Goal: Task Accomplishment & Management: Manage account settings

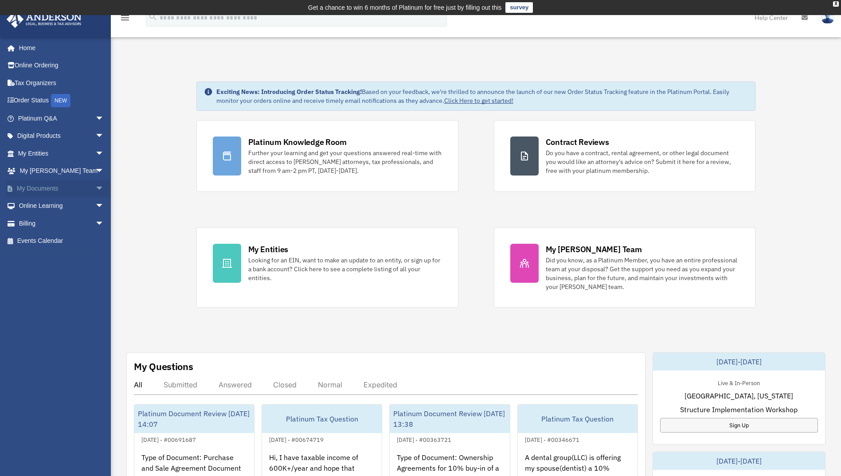
click at [95, 183] on span "arrow_drop_down" at bounding box center [104, 189] width 18 height 18
click at [37, 204] on link "Box" at bounding box center [64, 206] width 105 height 18
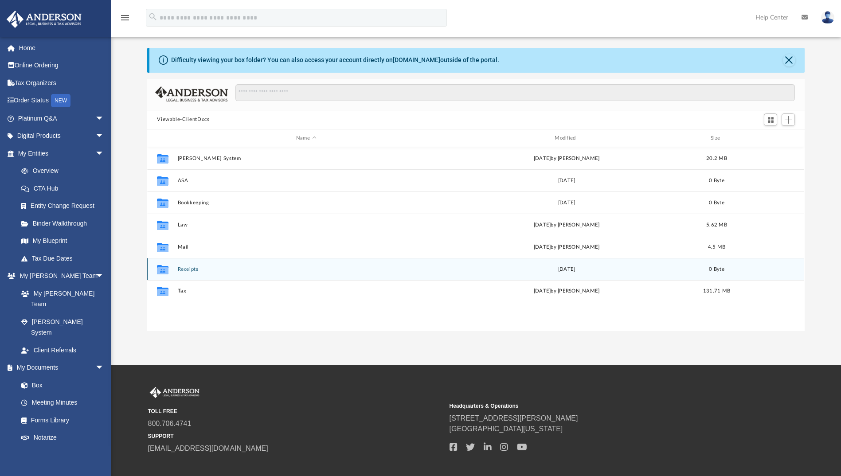
scroll to position [44, 0]
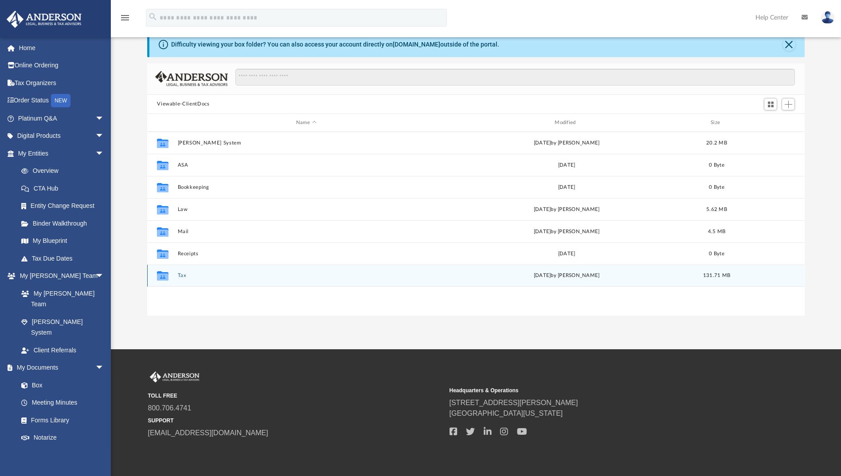
click at [182, 276] on button "Tax" at bounding box center [306, 276] width 257 height 6
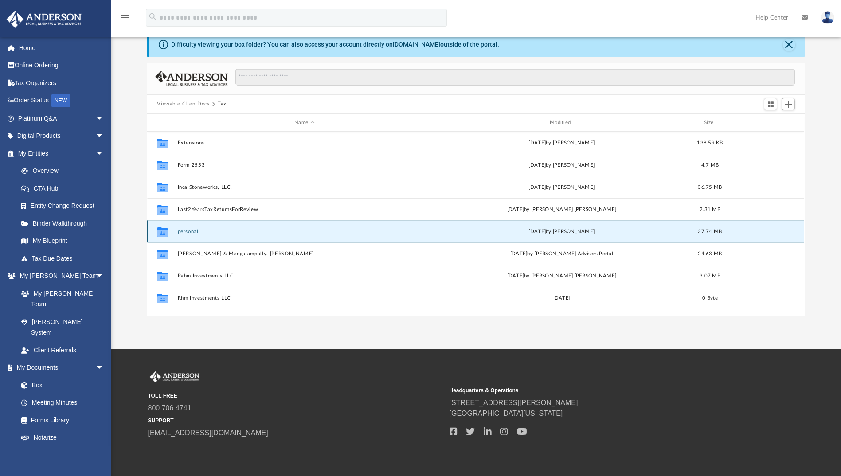
click at [190, 231] on button "personal" at bounding box center [305, 232] width 254 height 6
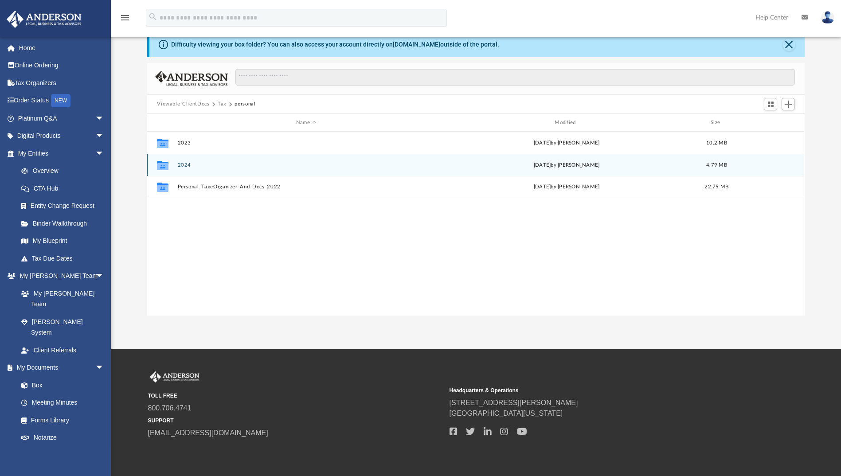
click at [181, 165] on button "2024" at bounding box center [306, 165] width 257 height 6
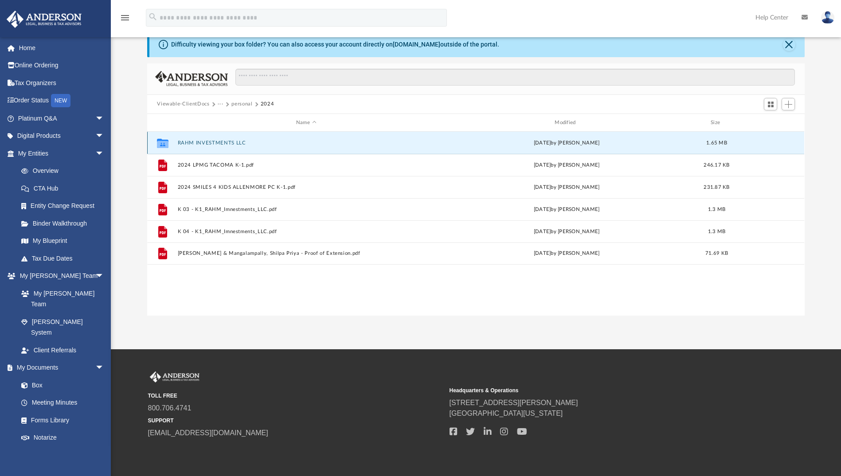
click at [207, 141] on button "RAHM INVESTMENTS LLC" at bounding box center [306, 143] width 257 height 6
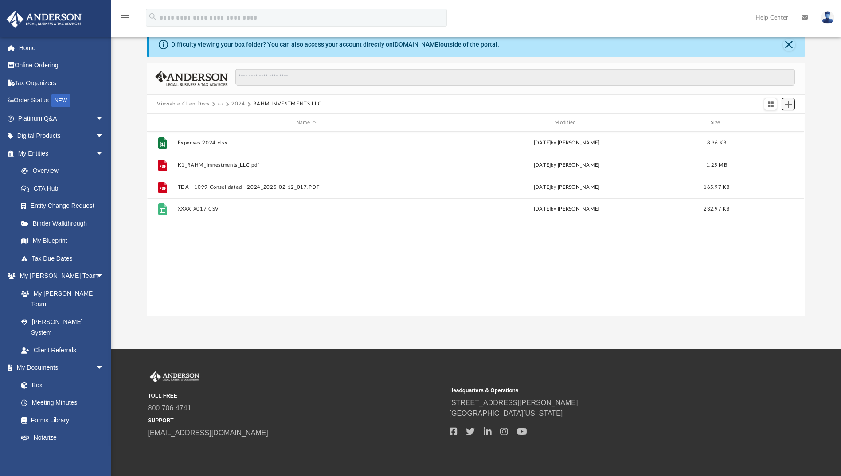
click at [794, 102] on button "Add" at bounding box center [788, 104] width 13 height 12
click at [773, 122] on li "Upload" at bounding box center [776, 122] width 28 height 9
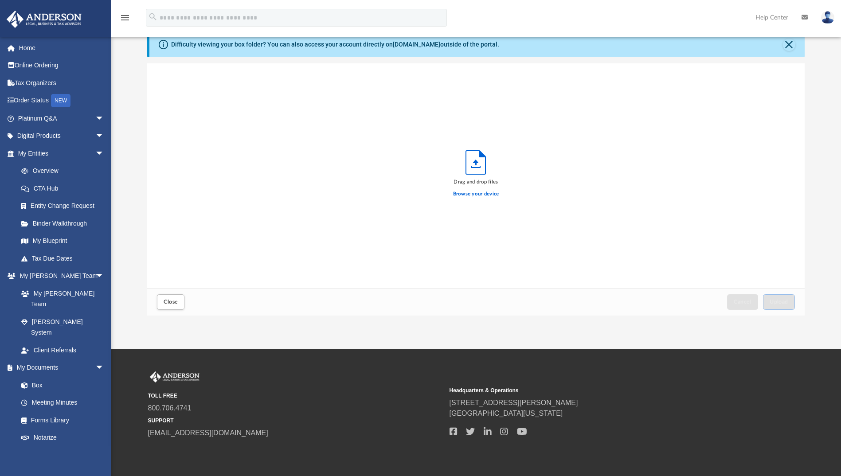
scroll to position [218, 651]
click at [472, 194] on label "Browse your device" at bounding box center [476, 194] width 46 height 8
click at [0, 0] on input "Browse your device" at bounding box center [0, 0] width 0 height 0
click at [784, 303] on span "Upload" at bounding box center [779, 301] width 19 height 5
click at [173, 301] on span "Close" at bounding box center [171, 301] width 14 height 5
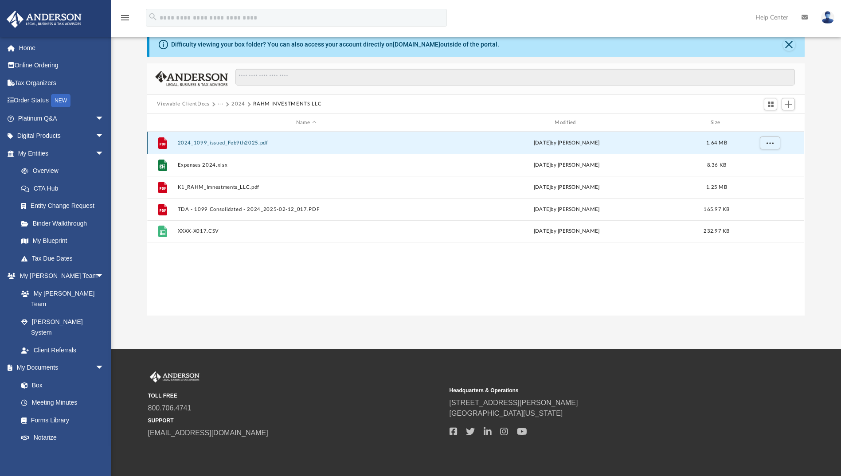
click at [214, 144] on button "2024_1099_issued_Feb9th2025.pdf" at bounding box center [306, 143] width 257 height 6
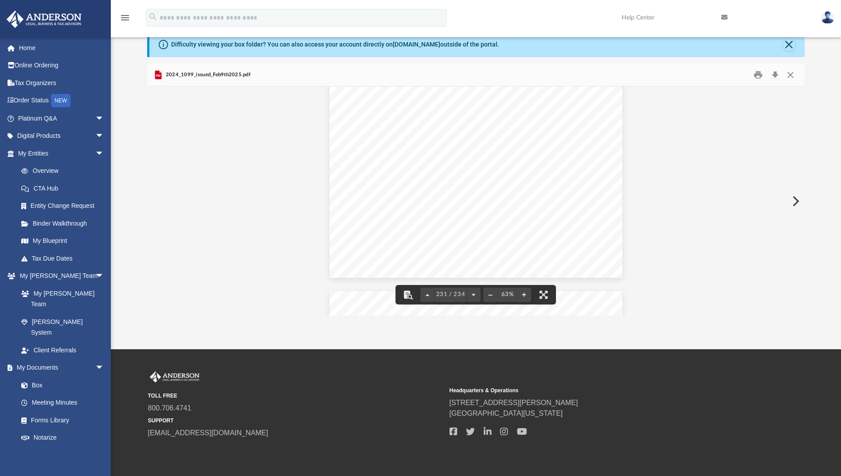
scroll to position [55201, 0]
drag, startPoint x: 580, startPoint y: 176, endPoint x: 598, endPoint y: 176, distance: 17.7
click at [598, 176] on div "Account Number 4956-7017 [PERSON_NAME] One® Account of RAHM INVESTMENTS LLC © 2…" at bounding box center [475, 185] width 293 height 227
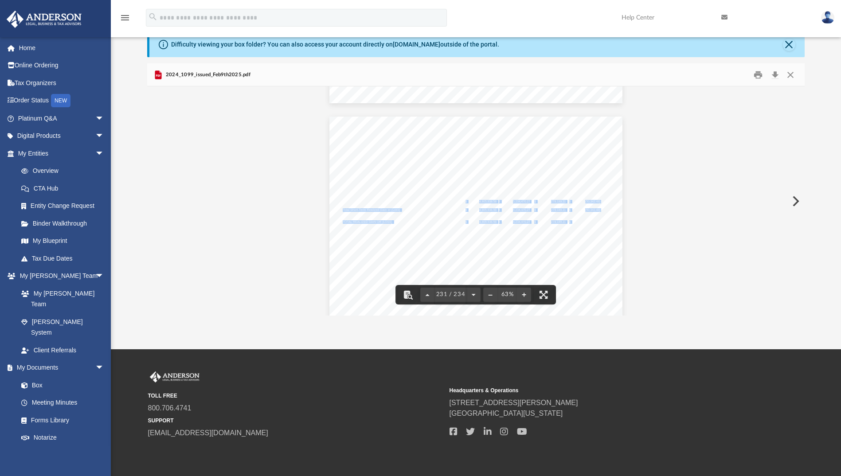
drag, startPoint x: 582, startPoint y: 221, endPoint x: 598, endPoint y: 221, distance: 16.0
click at [598, 221] on div "Account Number 4956-7017 [PERSON_NAME] One® Account of RAHM INVESTMENTS LLC © 2…" at bounding box center [475, 230] width 293 height 227
click at [596, 223] on span "(50,342.48)" at bounding box center [592, 222] width 15 height 3
drag, startPoint x: 598, startPoint y: 222, endPoint x: 582, endPoint y: 222, distance: 16.0
click at [582, 222] on div "Account Number 4956-7017 [PERSON_NAME] One® Account of RAHM INVESTMENTS LLC © 2…" at bounding box center [475, 230] width 293 height 227
